Goal: Book appointment/travel/reservation

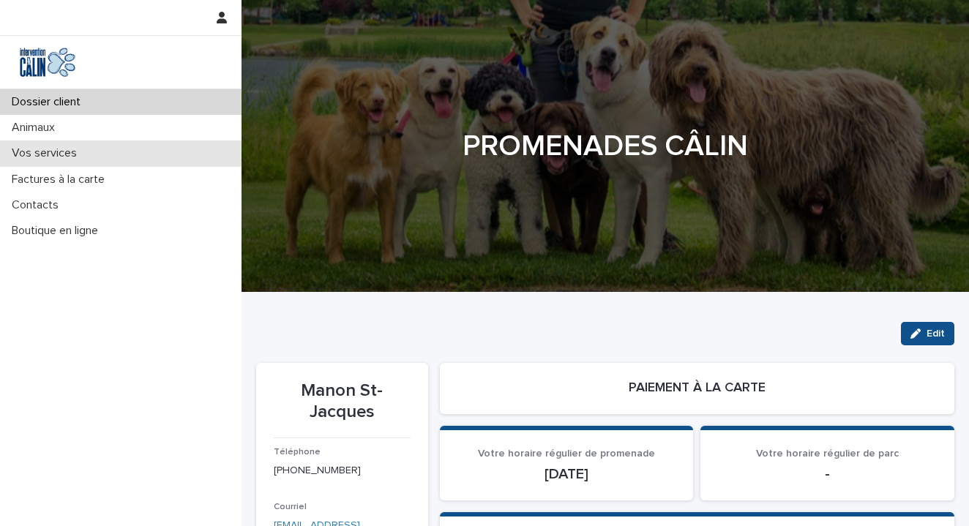
click at [42, 150] on p "Vos services" at bounding box center [47, 153] width 83 height 14
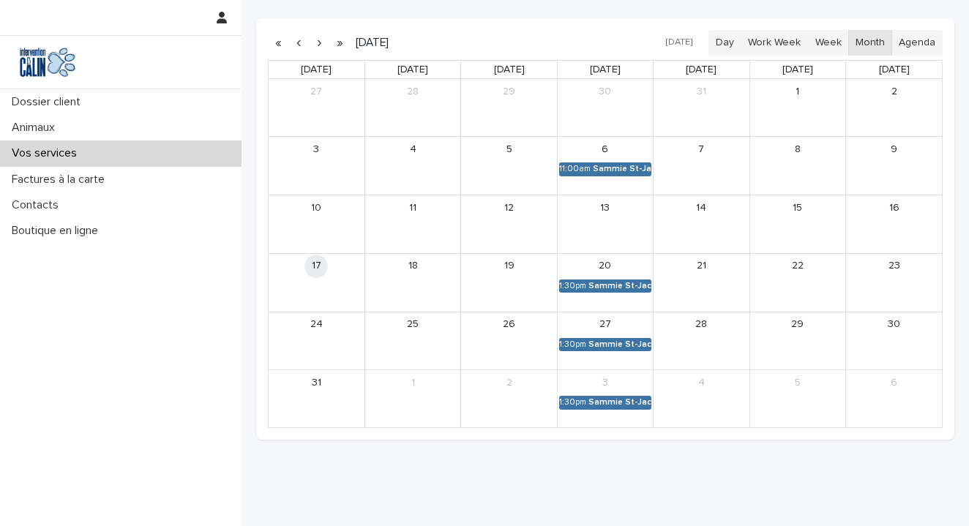
scroll to position [390, 0]
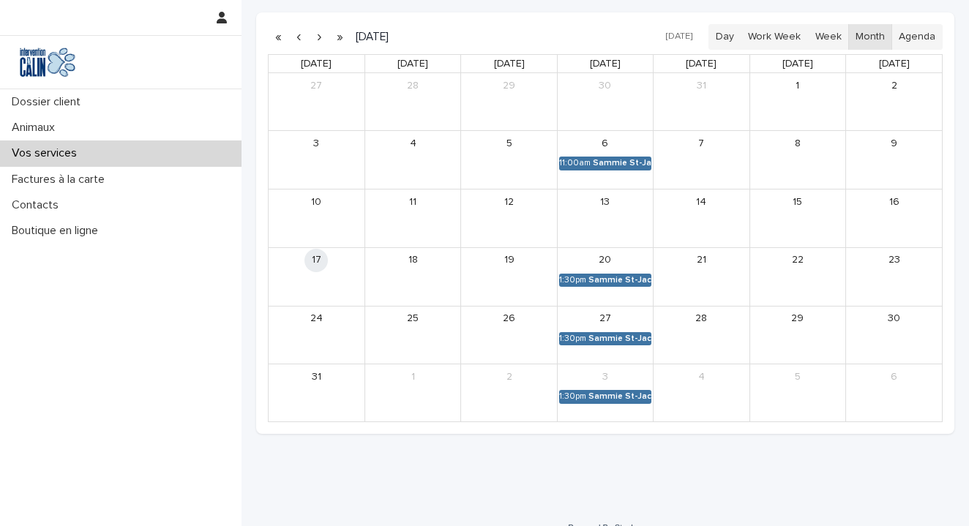
click at [412, 256] on link "18" at bounding box center [412, 260] width 23 height 23
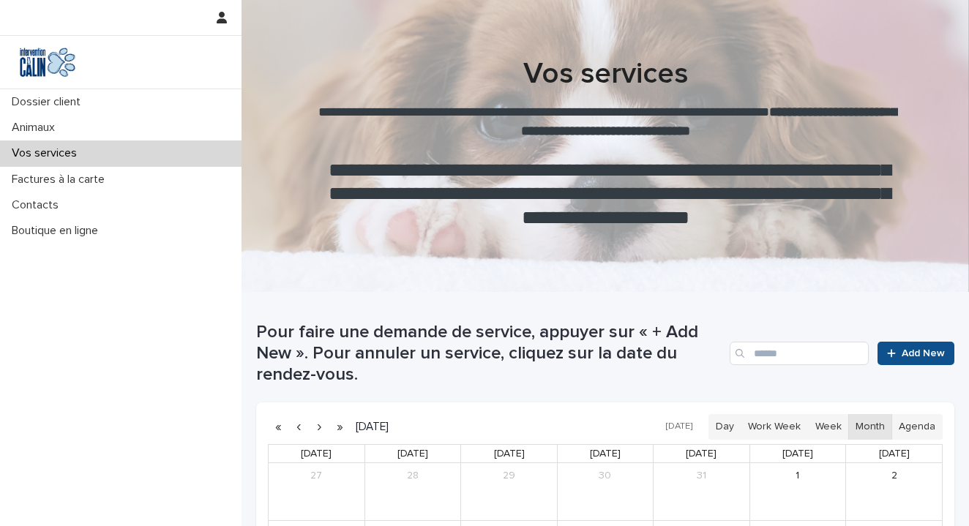
scroll to position [0, 0]
click at [912, 345] on link "Add New" at bounding box center [916, 353] width 77 height 23
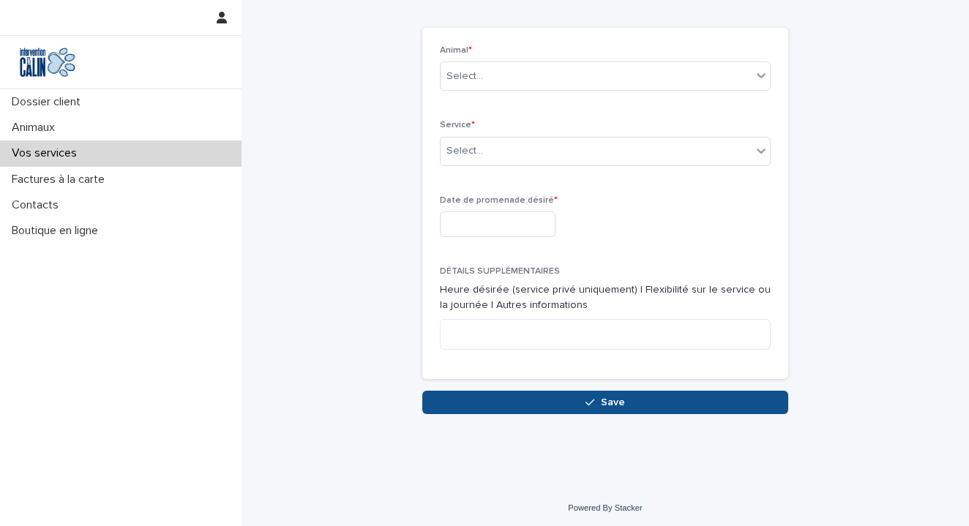
scroll to position [53, 0]
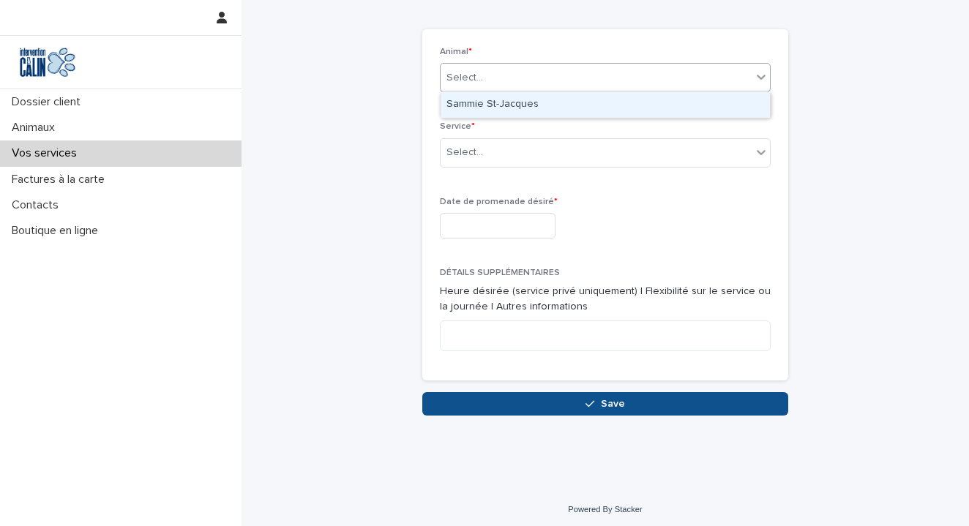
click at [725, 84] on div "Select..." at bounding box center [596, 78] width 311 height 24
click at [711, 109] on div "[PERSON_NAME] St-[PERSON_NAME]" at bounding box center [605, 105] width 329 height 26
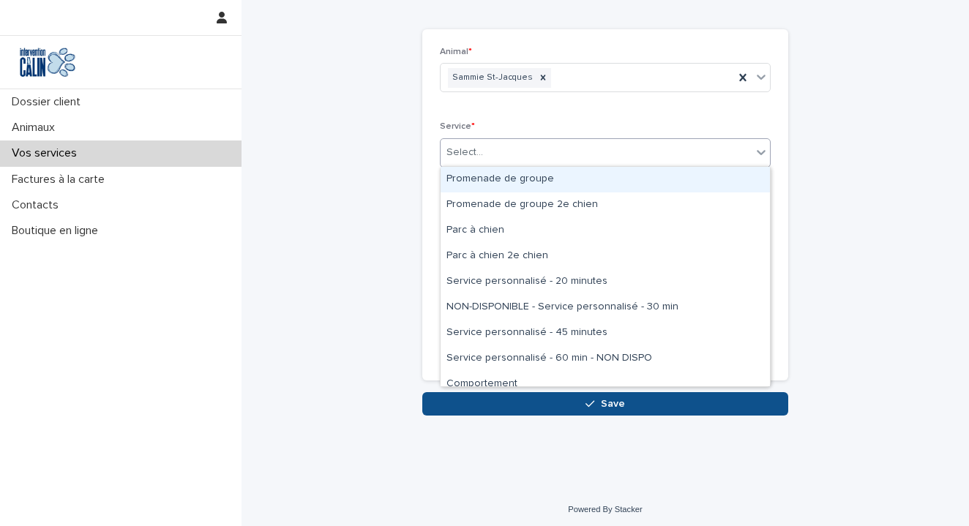
click at [549, 153] on div "Select..." at bounding box center [596, 153] width 311 height 24
click at [532, 179] on div "Promenade de groupe" at bounding box center [605, 180] width 329 height 26
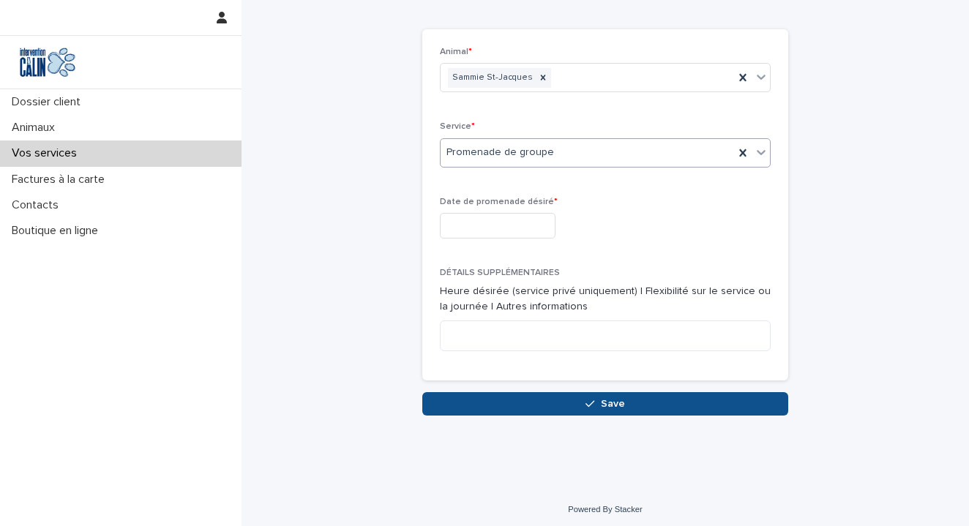
click at [523, 217] on input "text" at bounding box center [498, 226] width 116 height 26
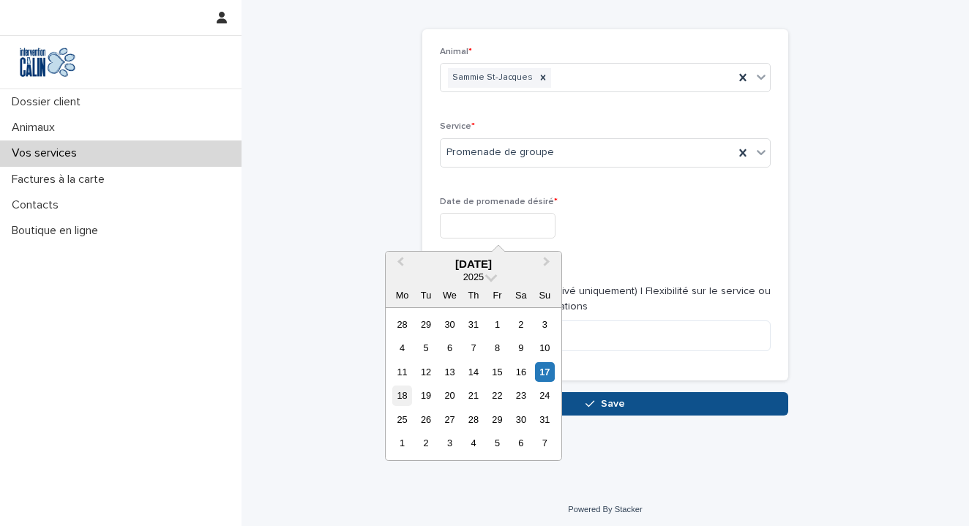
click at [403, 395] on div "18" at bounding box center [402, 396] width 20 height 20
type input "**********"
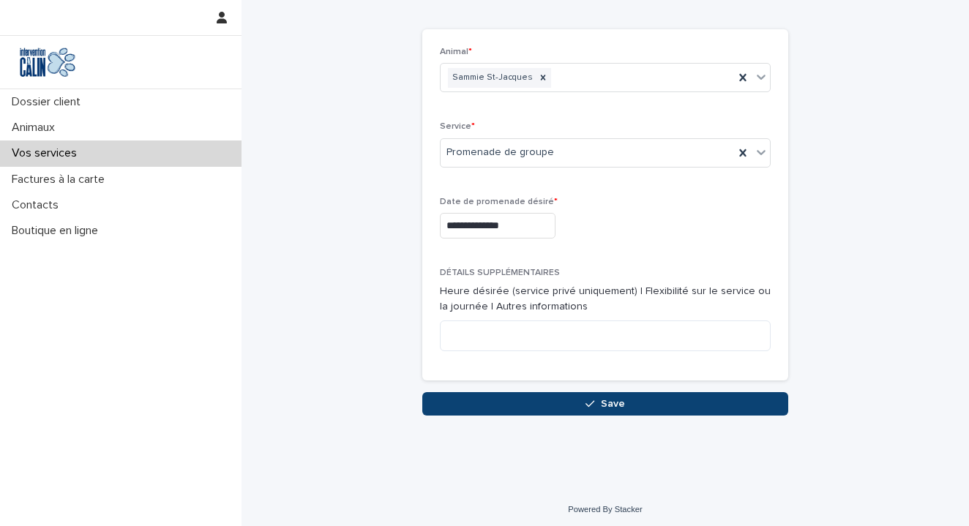
click at [625, 405] on button "Save" at bounding box center [605, 403] width 366 height 23
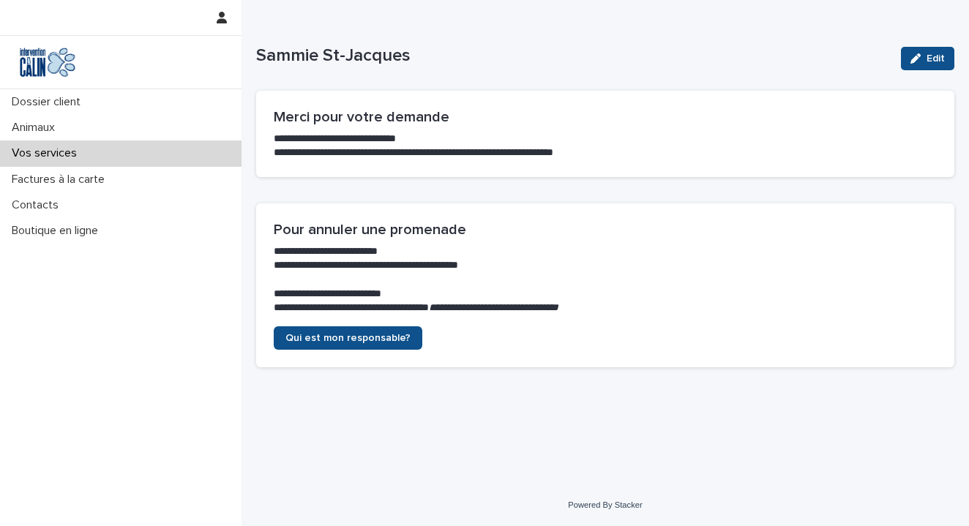
click at [45, 149] on p "Vos services" at bounding box center [47, 153] width 83 height 14
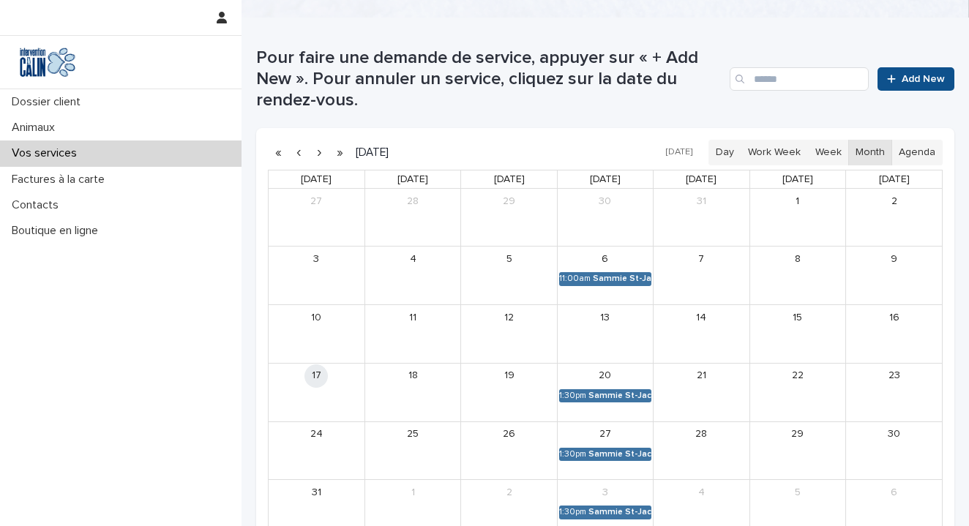
scroll to position [267, 0]
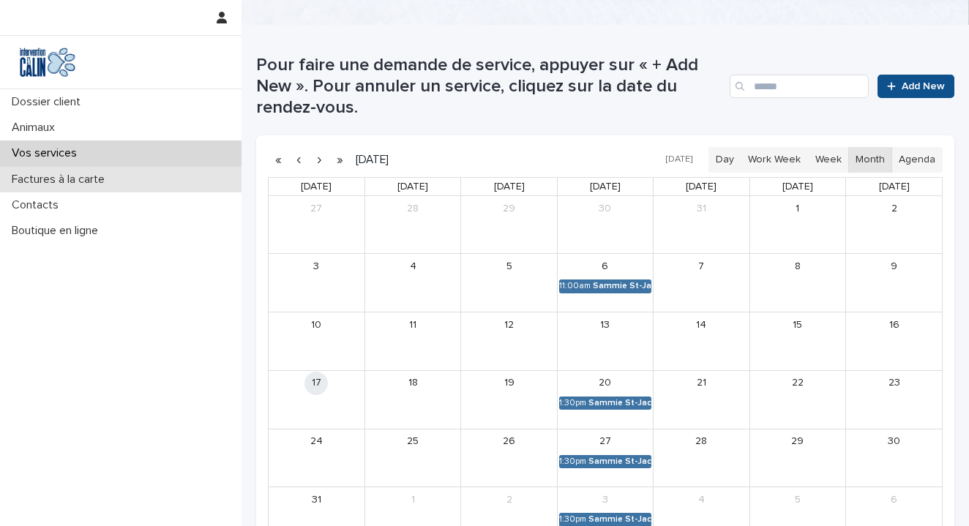
click at [61, 177] on p "Factures à la carte" at bounding box center [61, 180] width 111 height 14
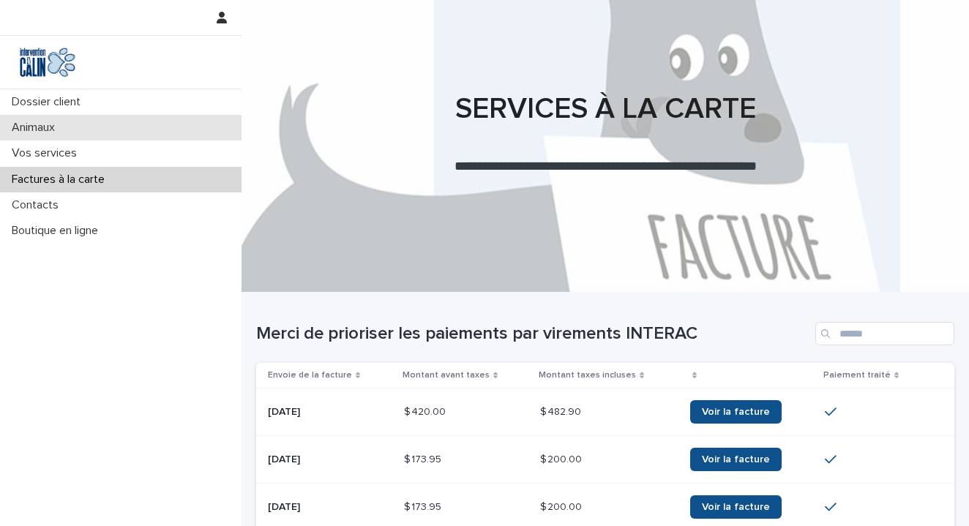
click at [41, 124] on p "Animaux" at bounding box center [36, 128] width 61 height 14
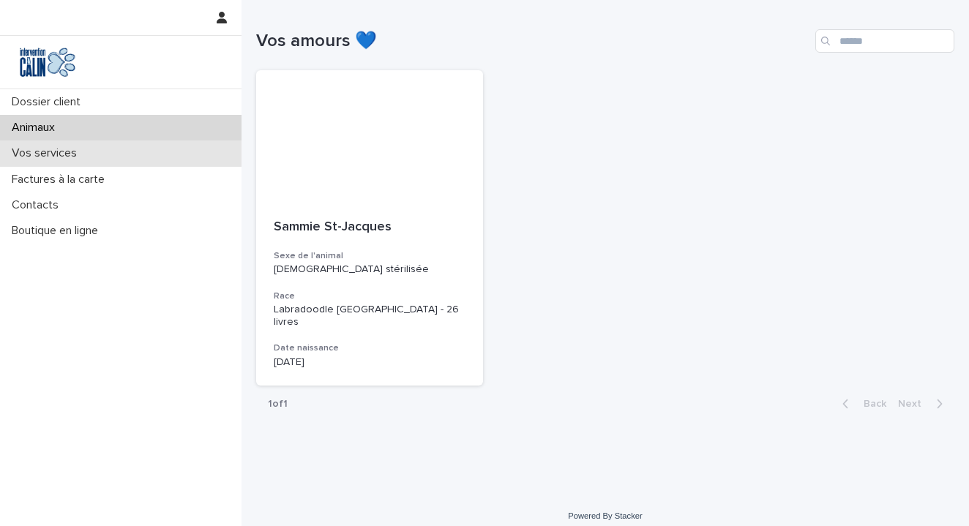
click at [56, 151] on p "Vos services" at bounding box center [47, 153] width 83 height 14
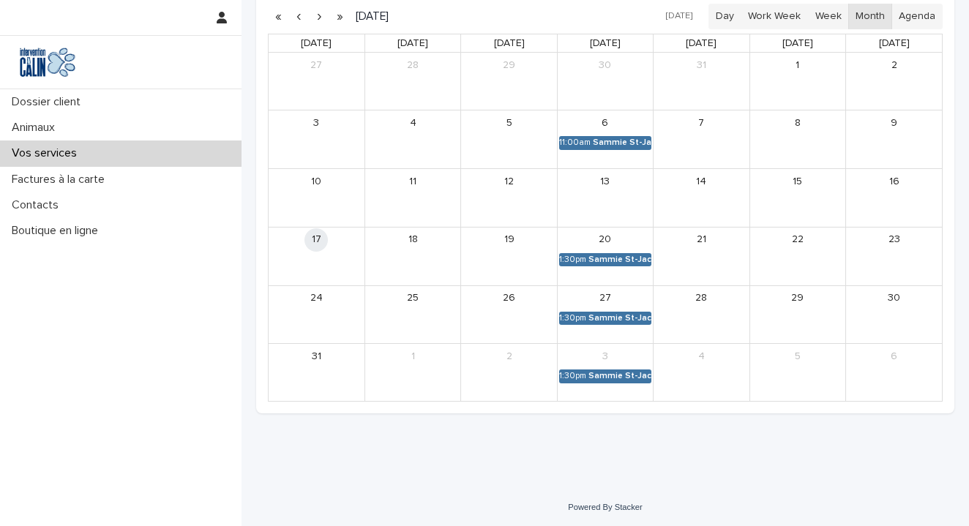
scroll to position [410, 0]
click at [591, 257] on div "[PERSON_NAME] St-[PERSON_NAME]" at bounding box center [620, 261] width 63 height 10
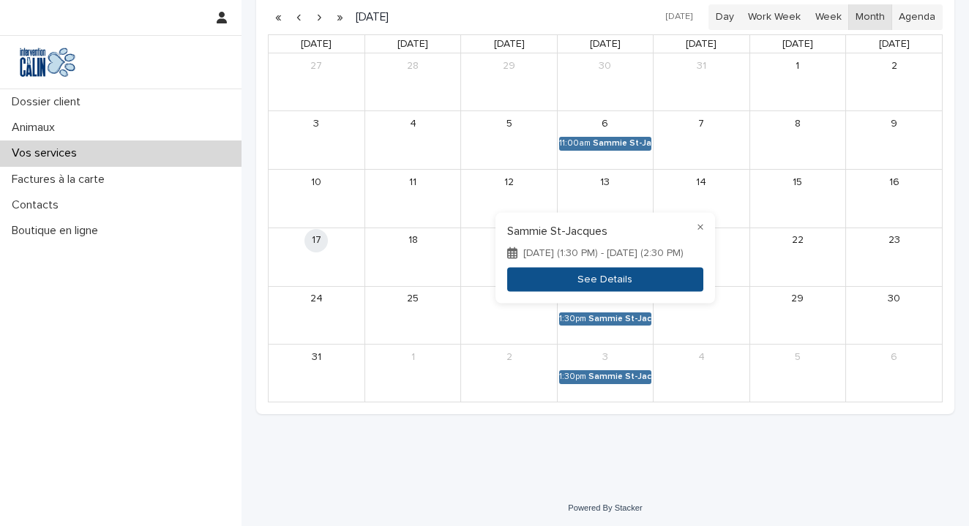
click at [597, 272] on button "See Details" at bounding box center [605, 280] width 196 height 24
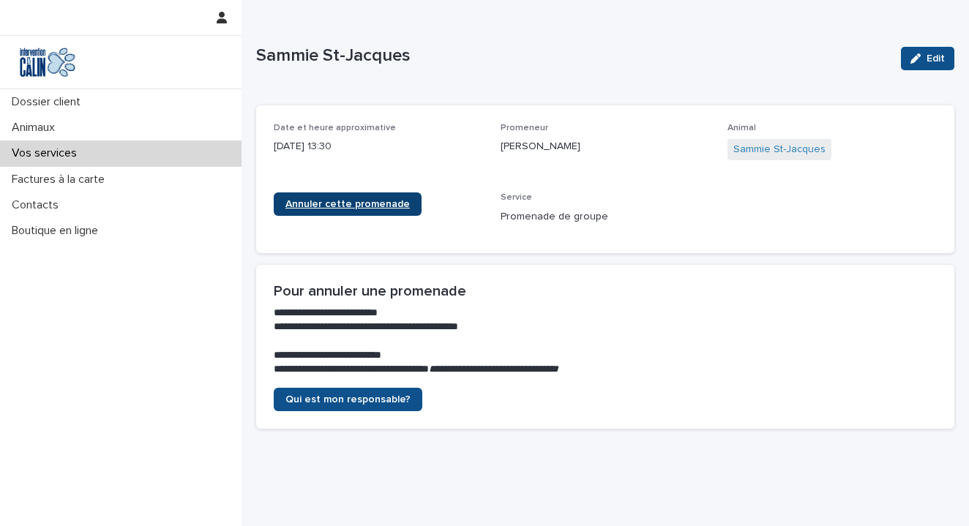
click at [341, 204] on span "Annuler cette promenade" at bounding box center [348, 204] width 124 height 10
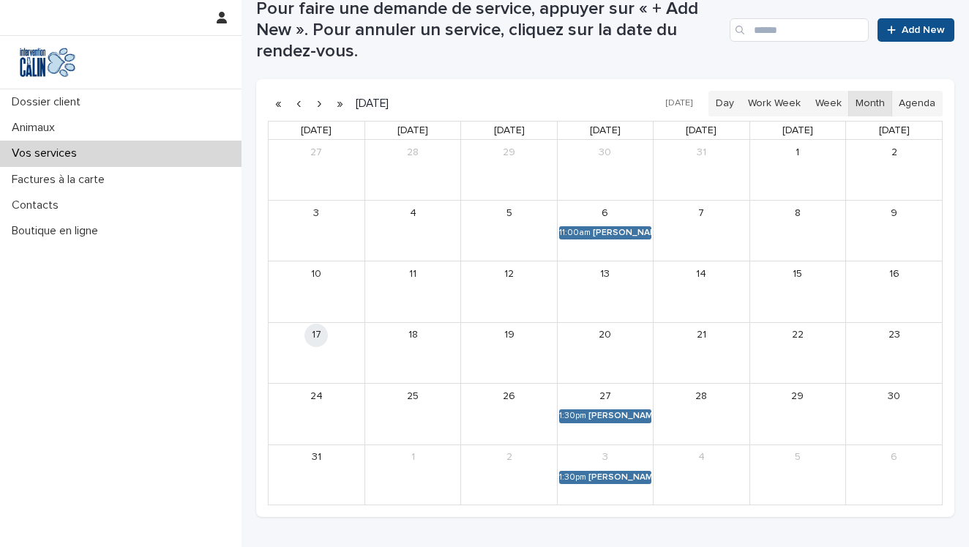
scroll to position [314, 0]
